Goal: Information Seeking & Learning: Learn about a topic

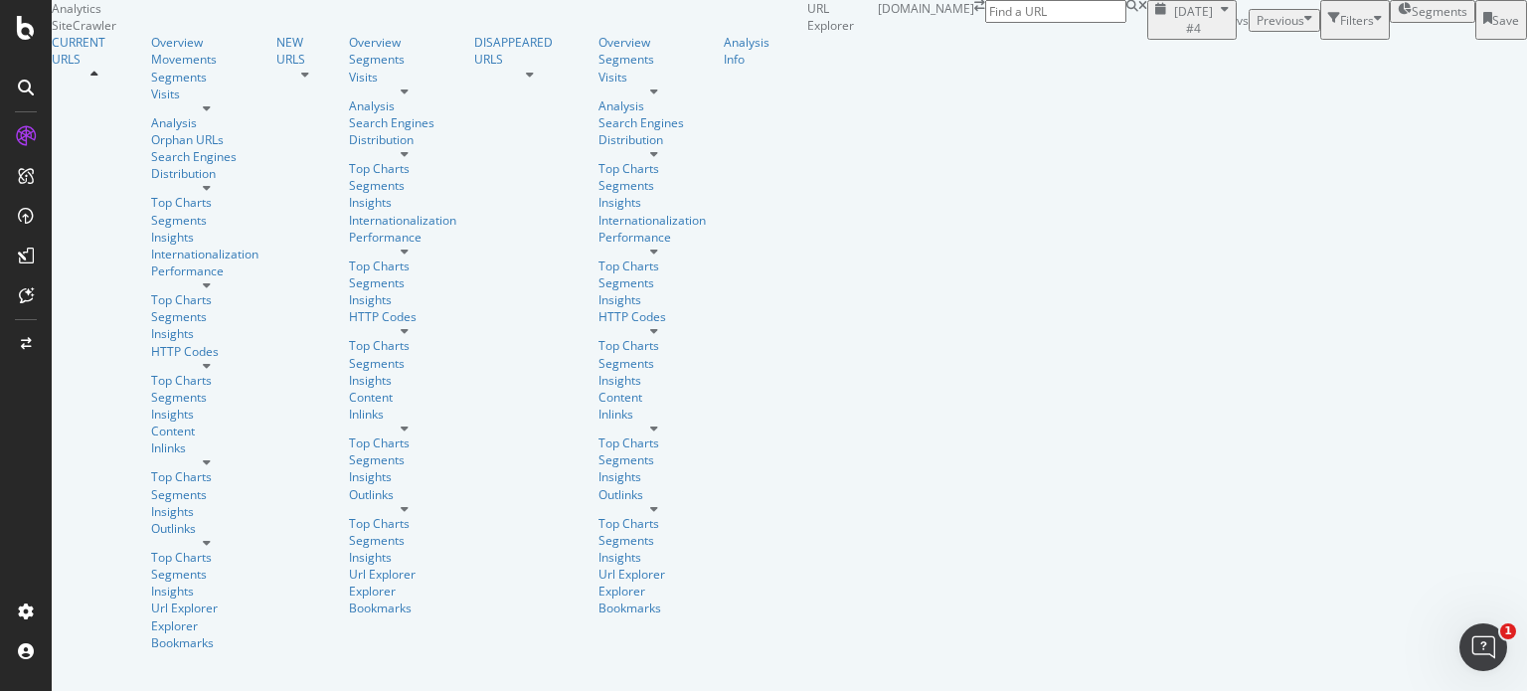
paste input "media"
type input "media"
click at [1127, 23] on input "media" at bounding box center [1055, 11] width 141 height 23
click at [1526, 40] on div "URLs Crawled By Botify By pagetype Chart (by Value) Table Expand Export as CSV …" at bounding box center [1527, 20] width 0 height 40
